Goal: Information Seeking & Learning: Learn about a topic

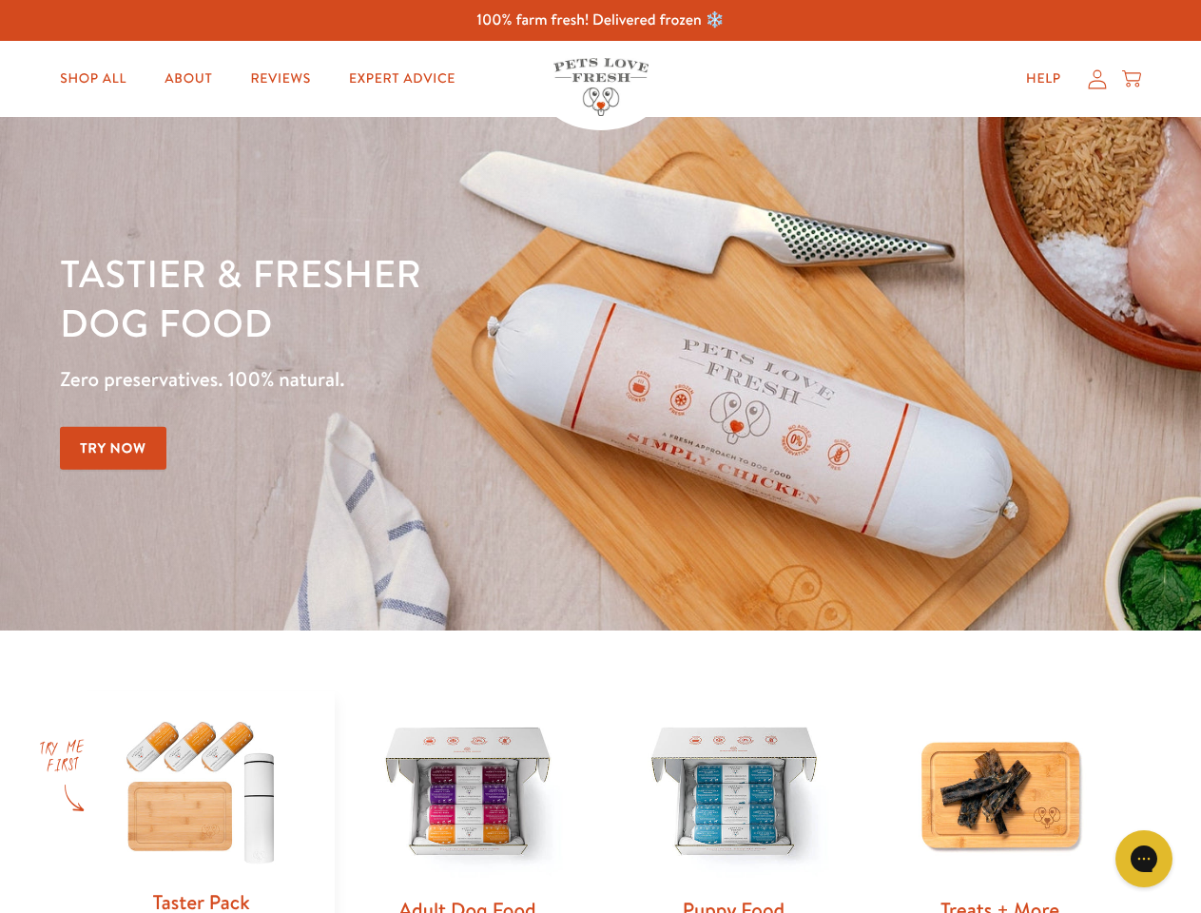
click at [600, 456] on div "Tastier & fresher dog food Zero preservatives. 100% natural. Try Now" at bounding box center [420, 373] width 721 height 251
click at [1144, 859] on icon "Gorgias live chat" at bounding box center [1143, 858] width 18 height 18
